Goal: Find specific page/section: Find specific page/section

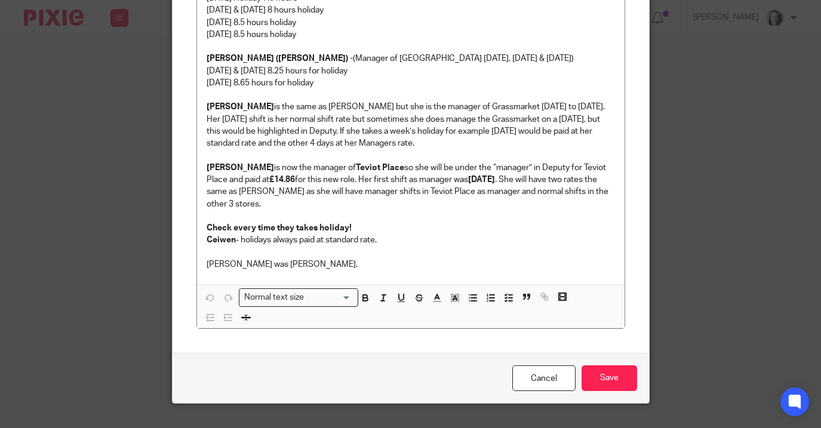
scroll to position [448, 0]
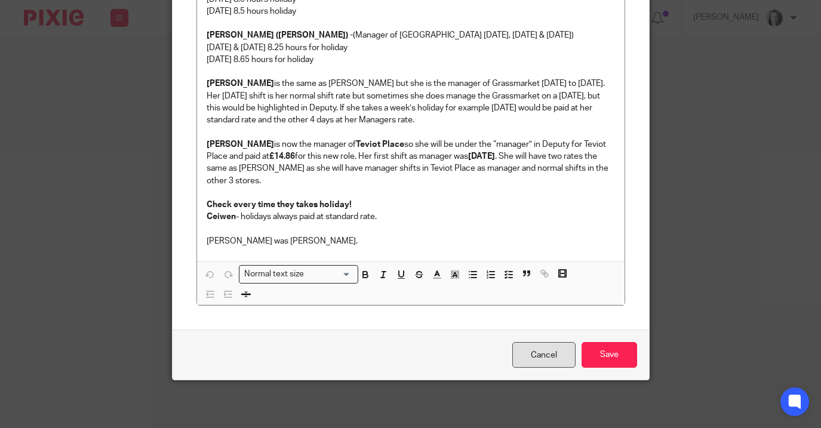
click at [557, 352] on link "Cancel" at bounding box center [543, 355] width 63 height 26
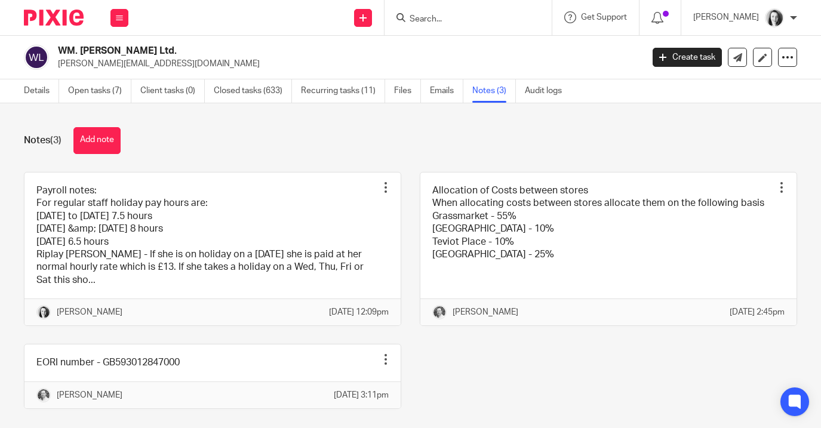
click at [422, 19] on input "Search" at bounding box center [461, 19] width 107 height 11
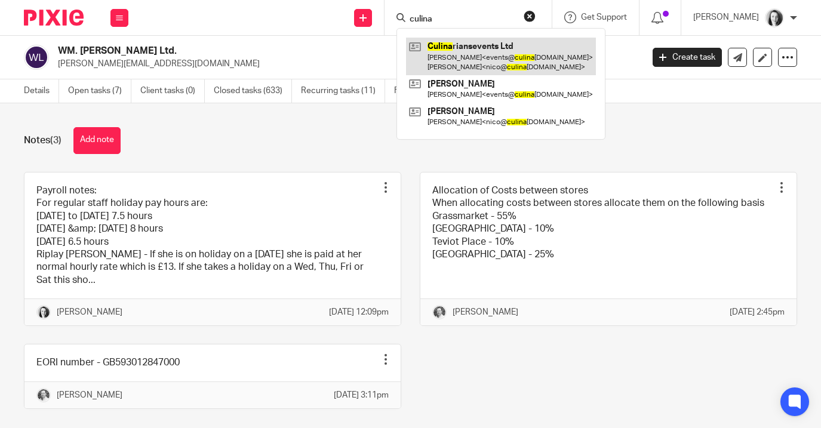
type input "culina"
click at [446, 45] on link at bounding box center [501, 56] width 190 height 37
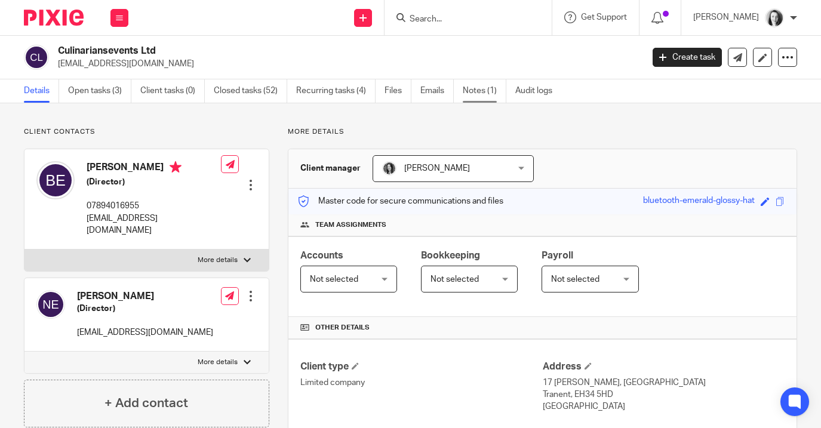
click at [483, 92] on link "Notes (1)" at bounding box center [485, 90] width 44 height 23
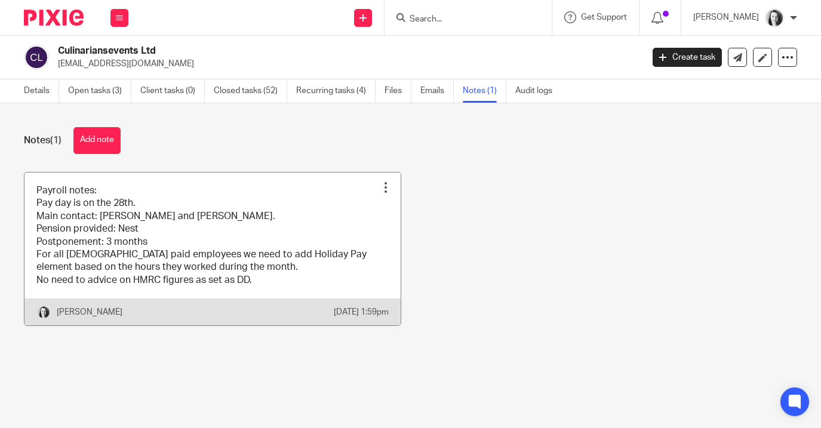
click at [340, 199] on link at bounding box center [212, 249] width 376 height 153
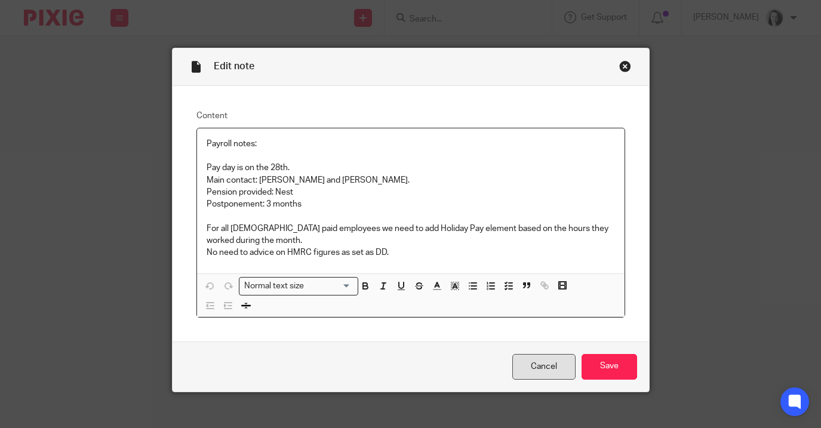
click at [558, 359] on link "Cancel" at bounding box center [543, 367] width 63 height 26
